Goal: Find contact information: Find contact information

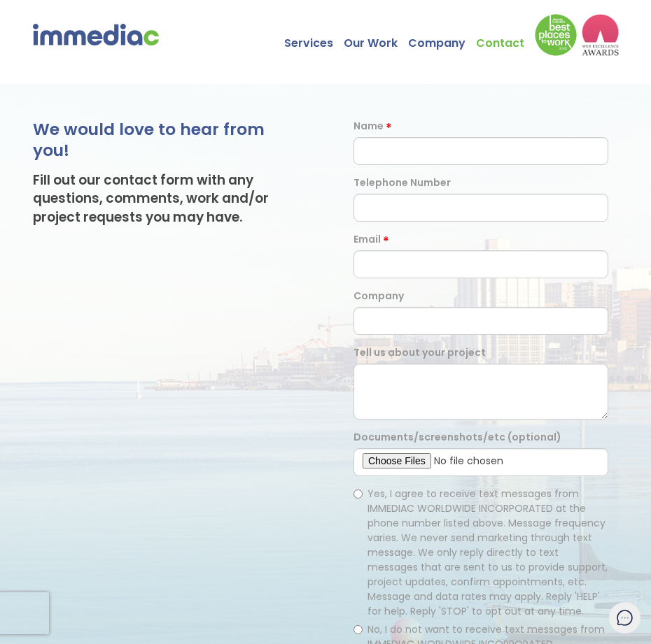
type input "PPsbSsrBsZBR"
type input "3833053019"
type input "laxayoh451@gmail.com"
type input "bFCWkZoI"
radio input "true"
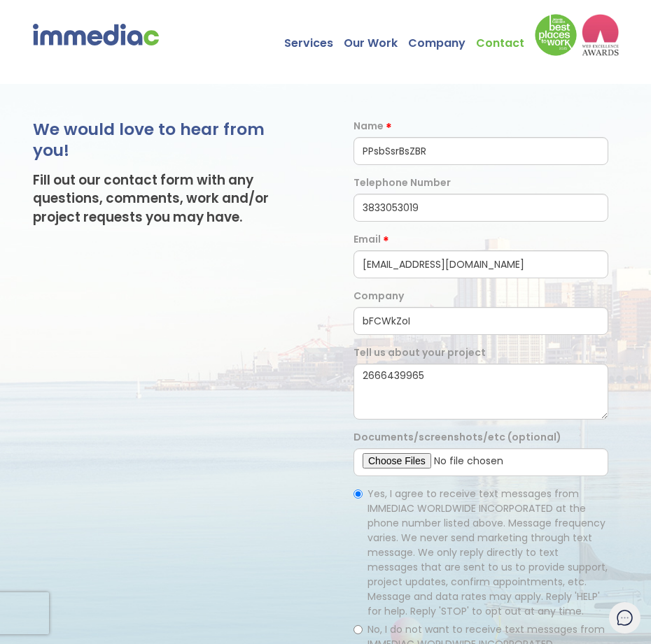
radio input "true"
radio input "false"
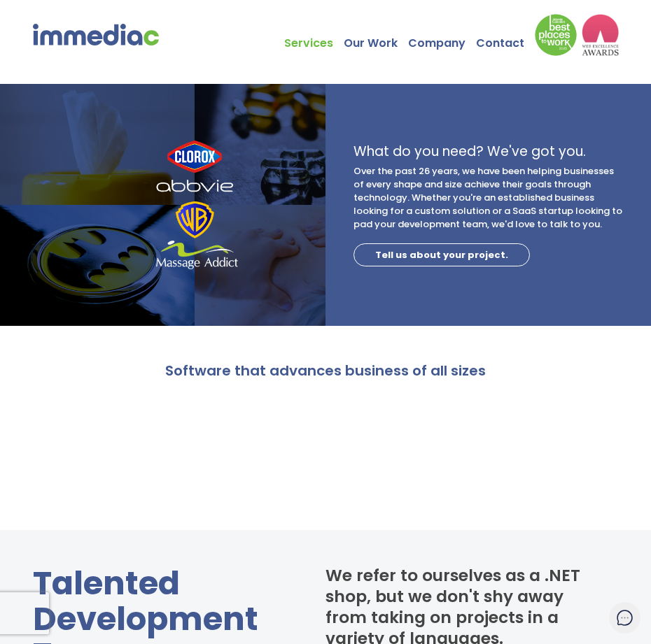
type input "vLBQlDAZlOcEl"
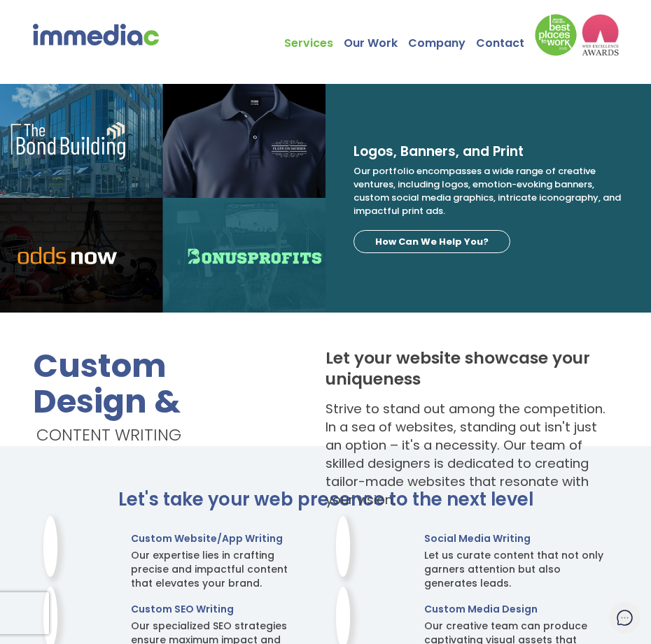
type input "tmYkgpNRD"
type input "laxayoh451@gmail.com"
